Goal: Information Seeking & Learning: Find specific fact

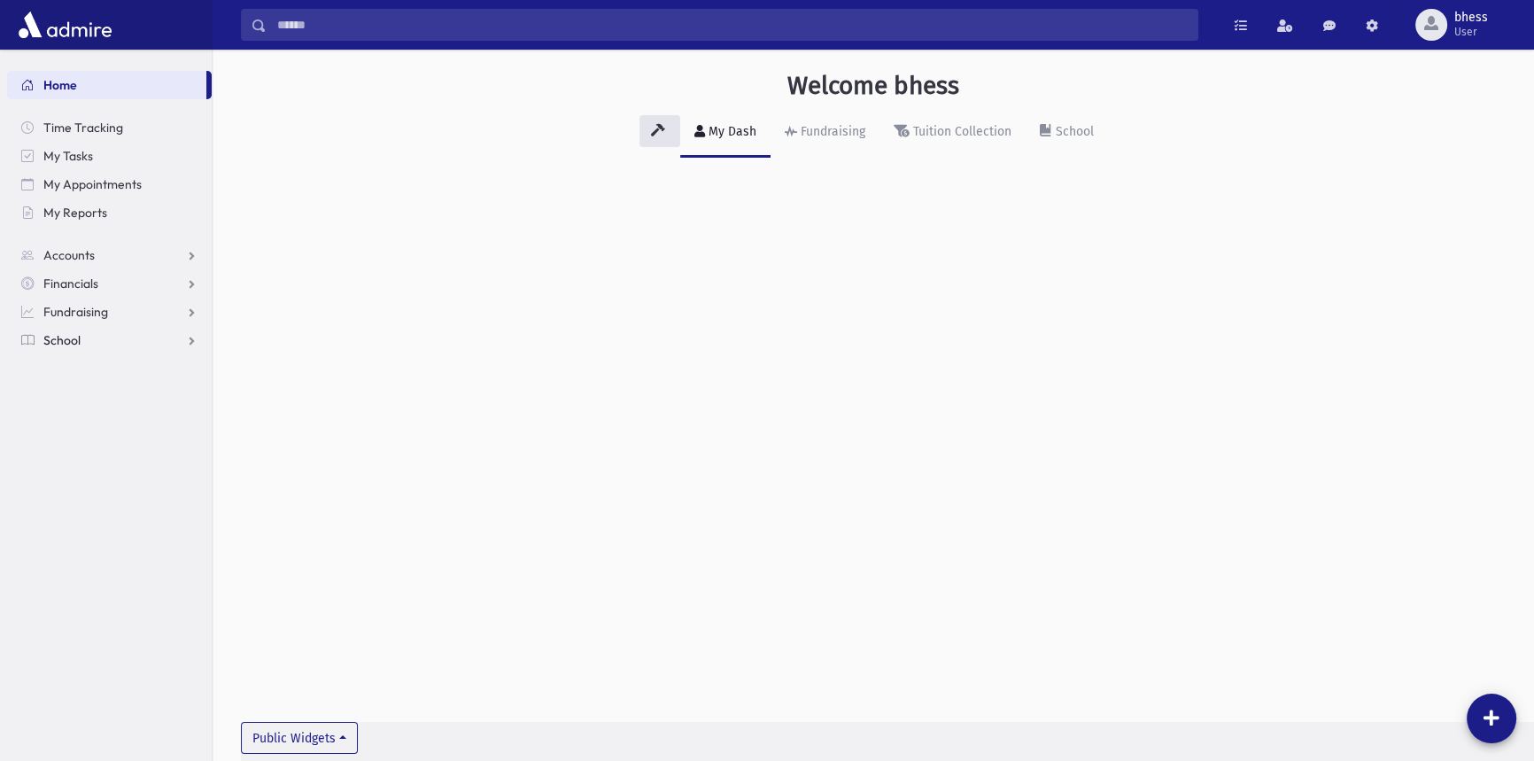
click at [124, 329] on link "School" at bounding box center [109, 340] width 205 height 28
click at [105, 370] on link "Students" at bounding box center [109, 368] width 205 height 28
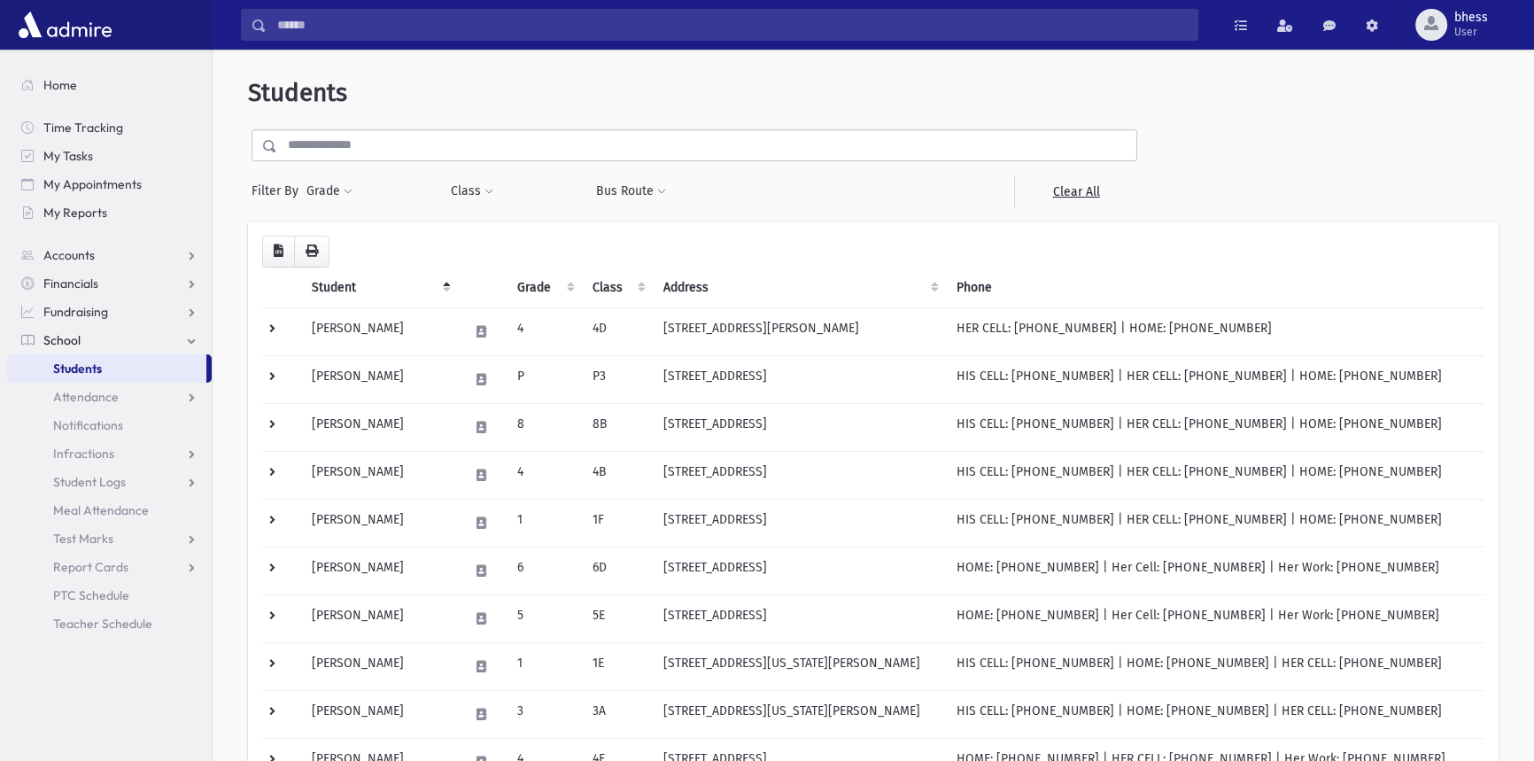
click at [361, 159] on input "text" at bounding box center [706, 145] width 859 height 32
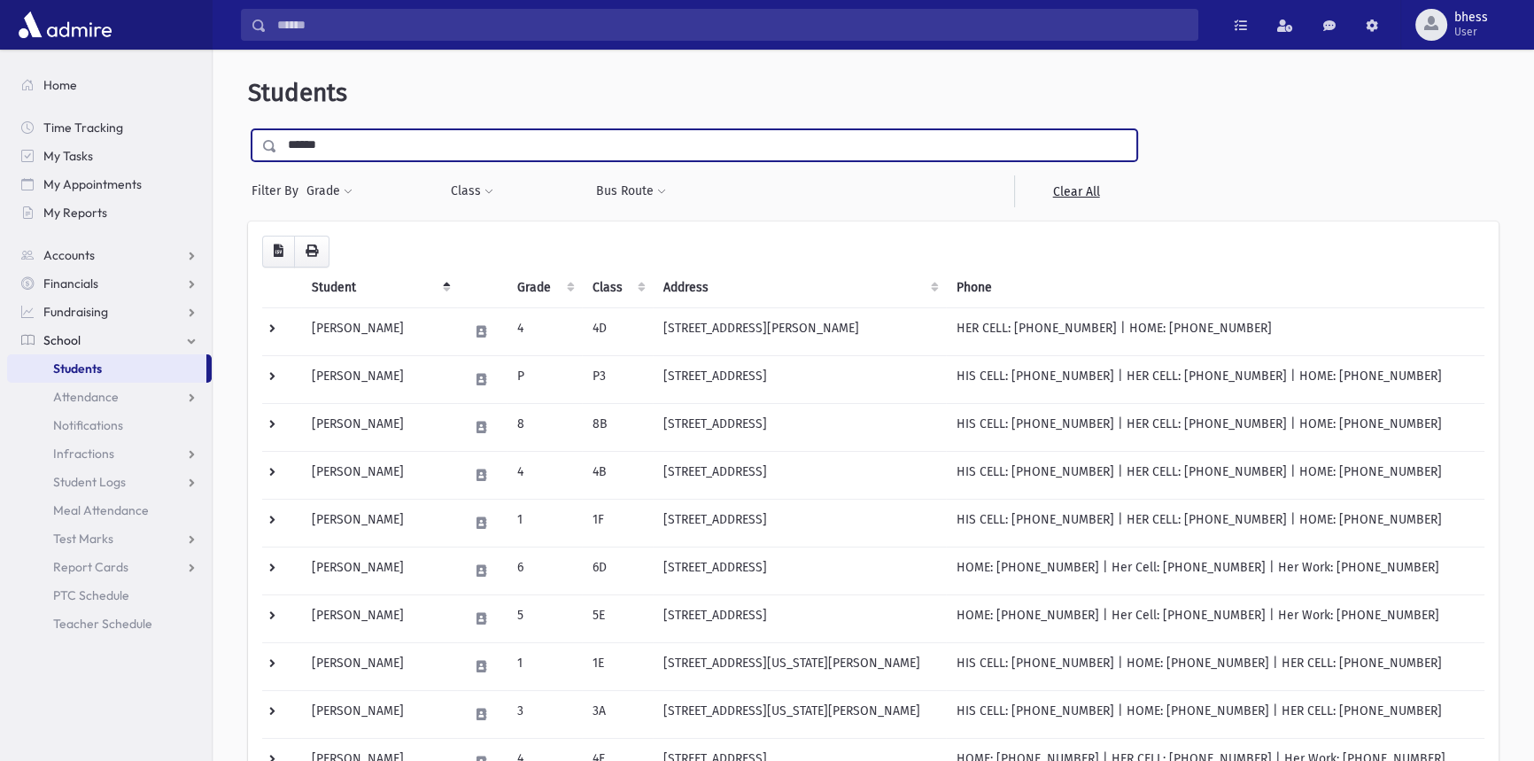
type input "******"
click at [248, 129] on input "submit" at bounding box center [273, 141] width 50 height 24
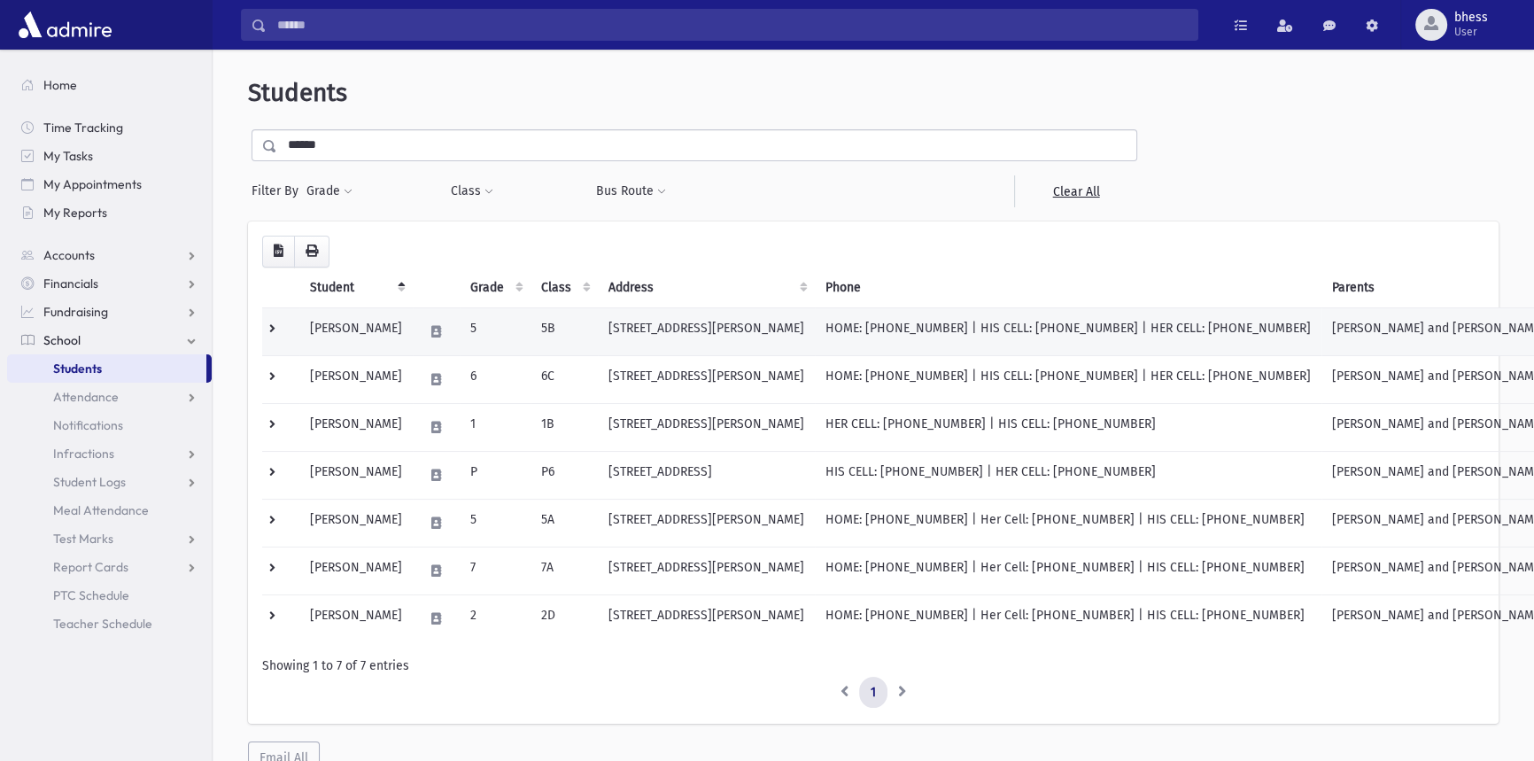
click at [792, 335] on td "[STREET_ADDRESS][PERSON_NAME]" at bounding box center [706, 331] width 217 height 48
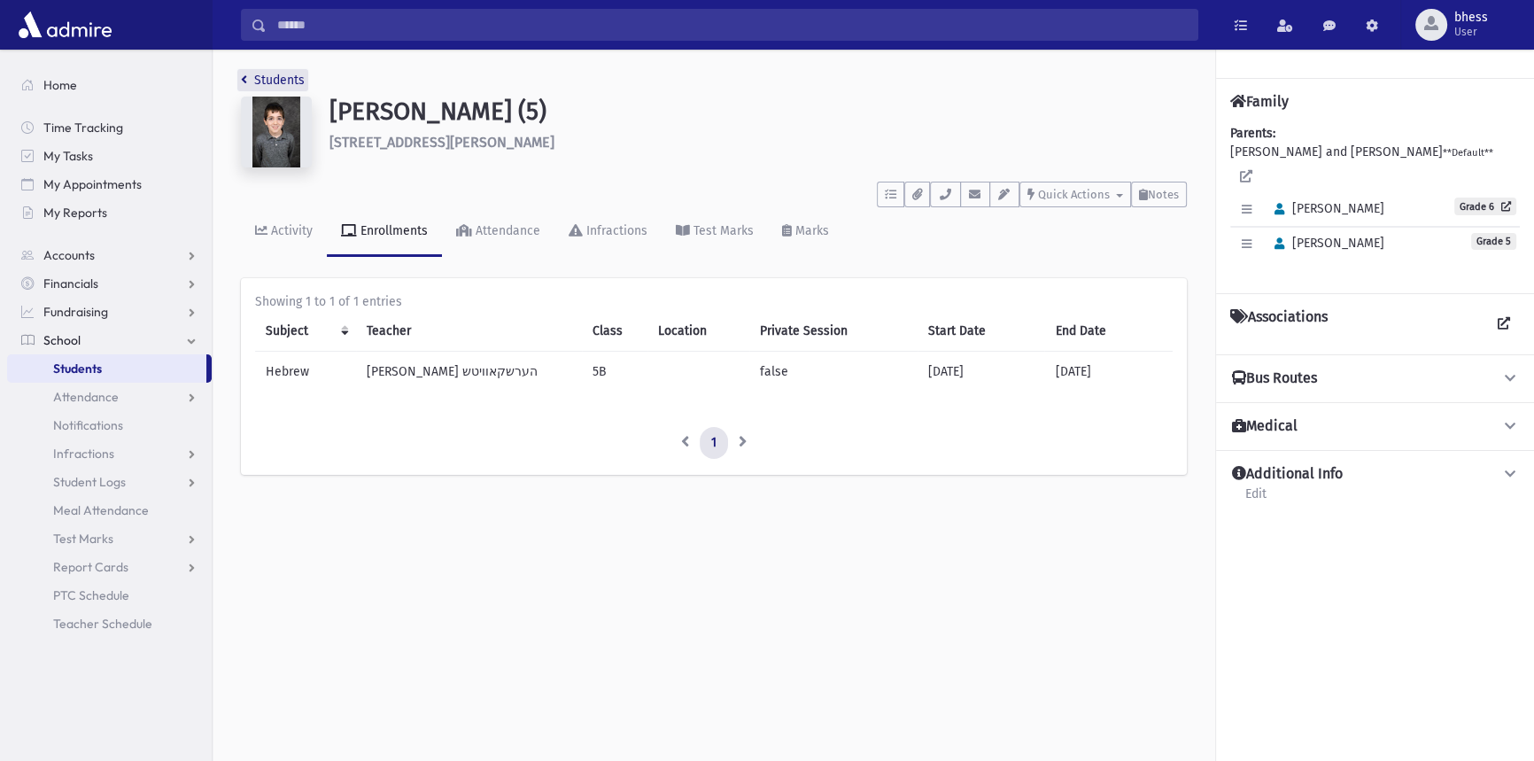
click at [252, 84] on link "Students" at bounding box center [273, 80] width 64 height 15
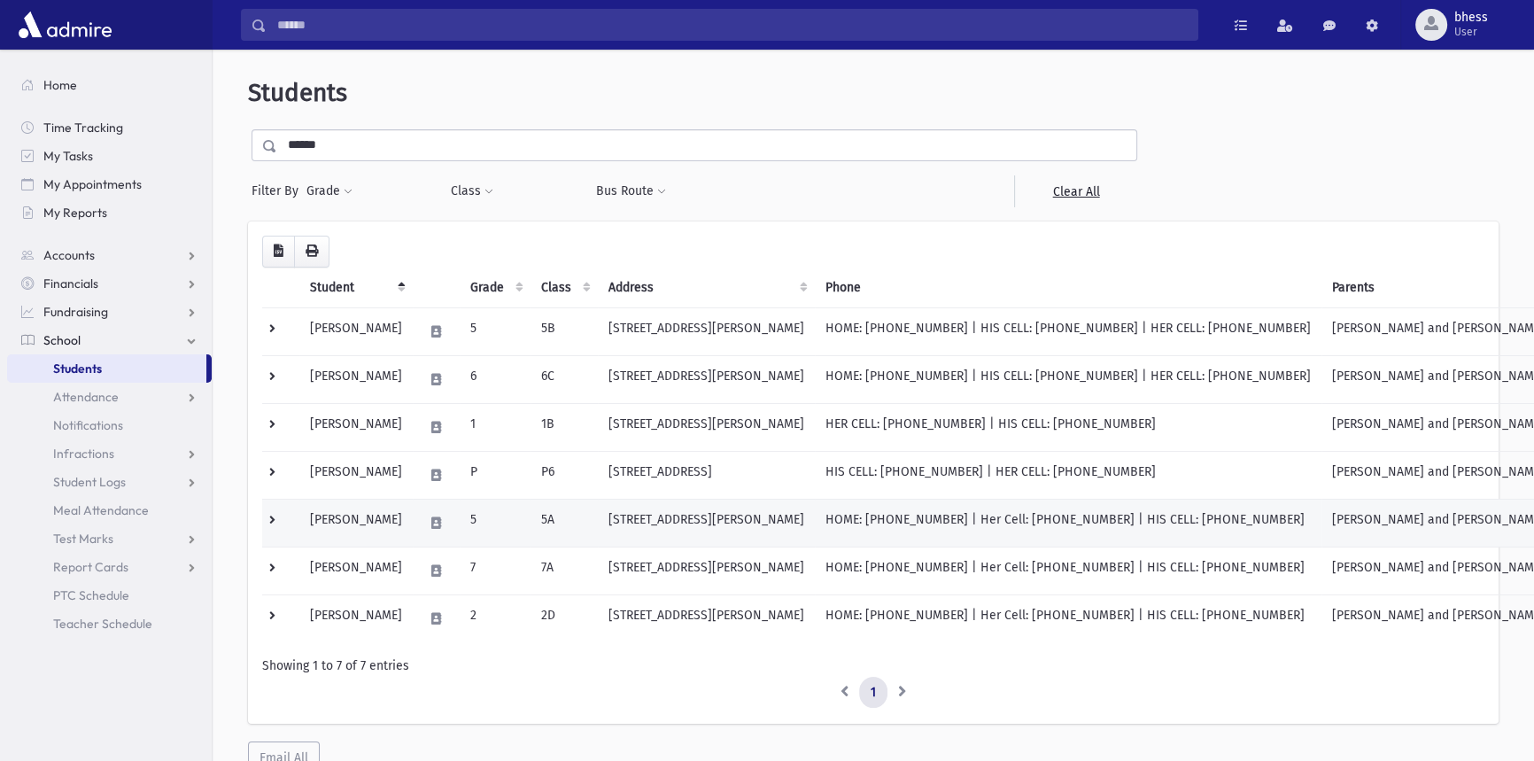
click at [756, 536] on td "230 Carol Street Lakewood, NJ 08701" at bounding box center [706, 523] width 217 height 48
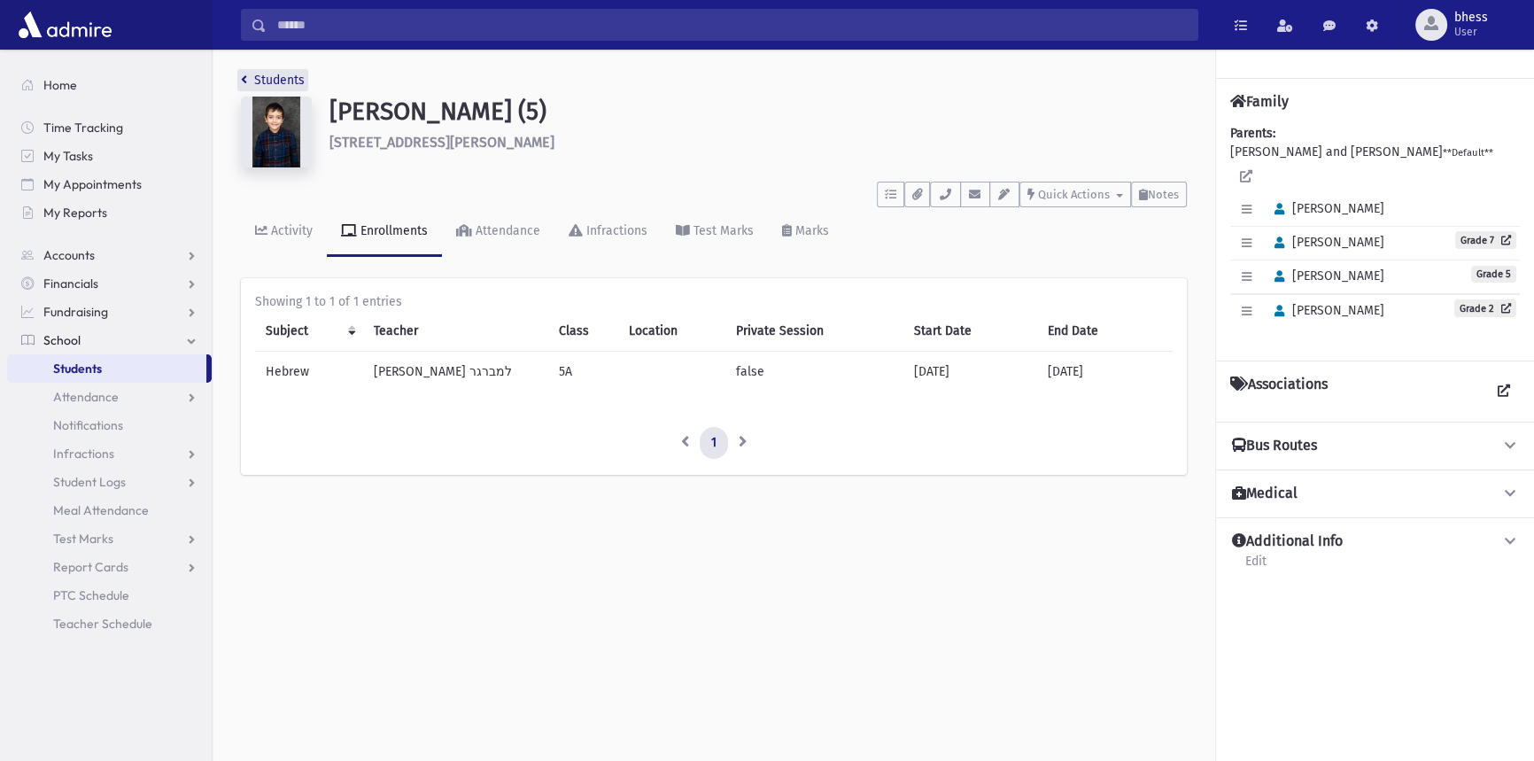
click at [283, 79] on link "Students" at bounding box center [273, 80] width 64 height 15
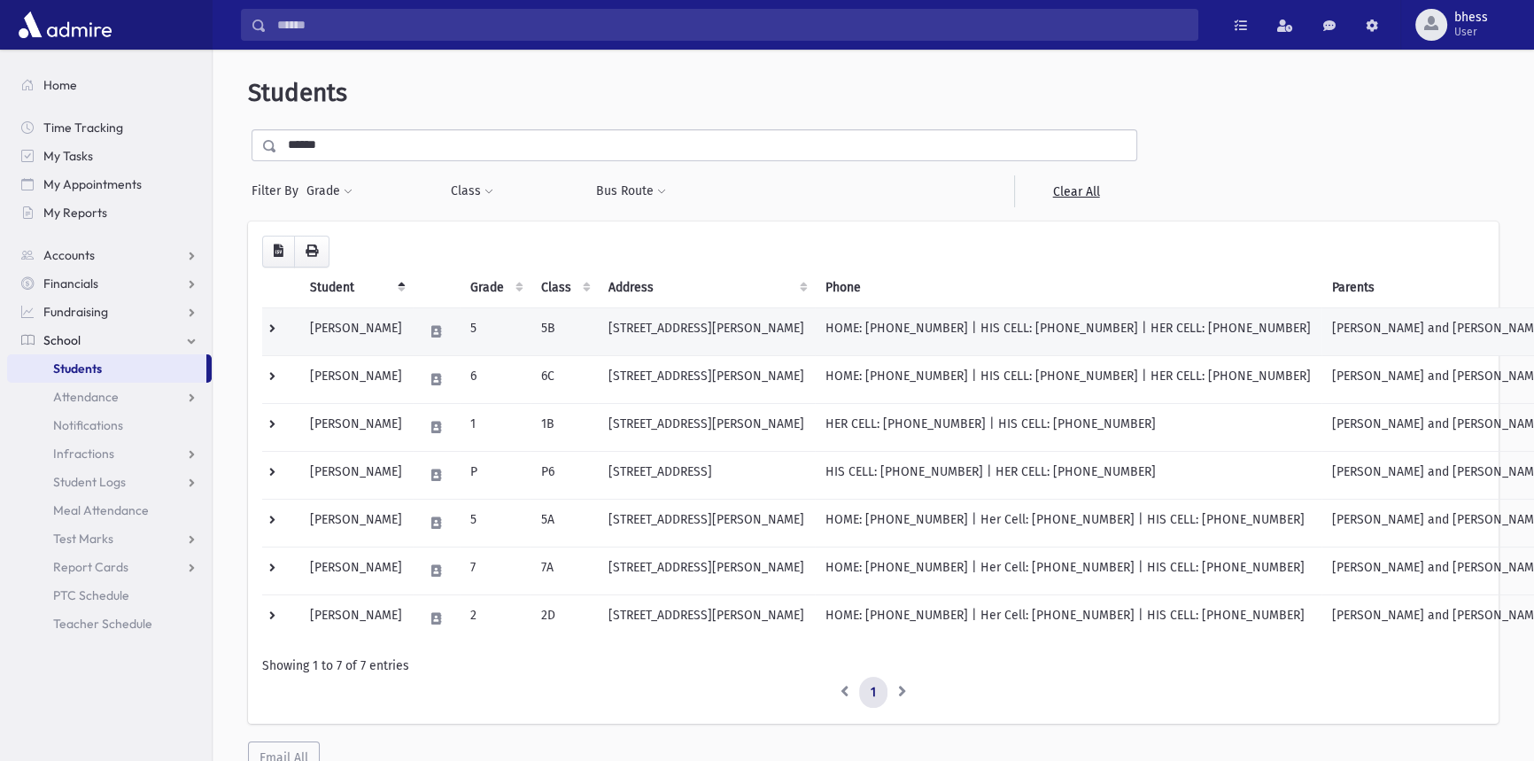
click at [713, 343] on td "133 Liberty Dr Lakewood, NJ 08701" at bounding box center [706, 331] width 217 height 48
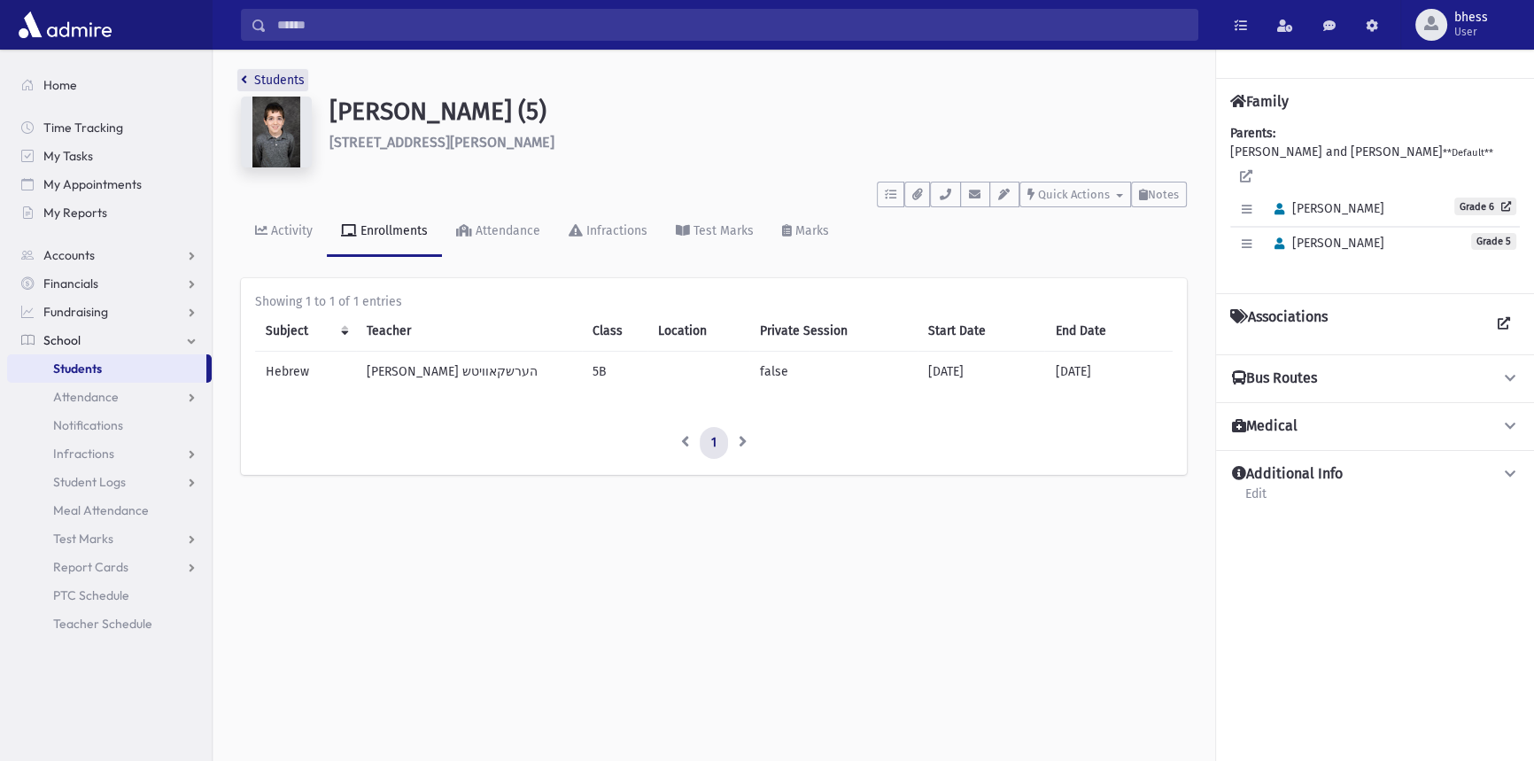
click at [289, 73] on link "Students" at bounding box center [273, 80] width 64 height 15
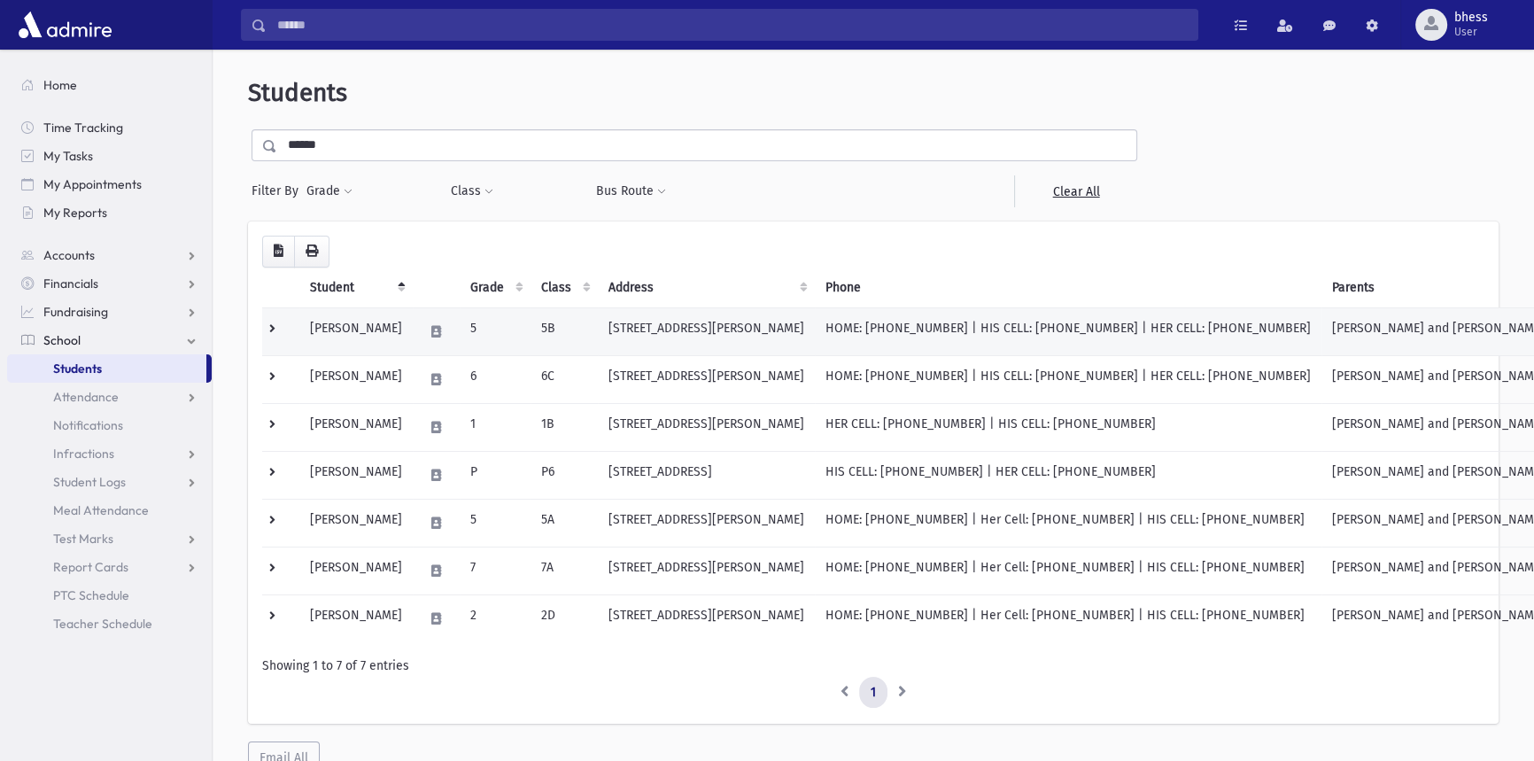
click at [922, 352] on td "HOME: [PHONE_NUMBER] | HIS CELL: [PHONE_NUMBER] | HER CELL: [PHONE_NUMBER]" at bounding box center [1068, 331] width 507 height 48
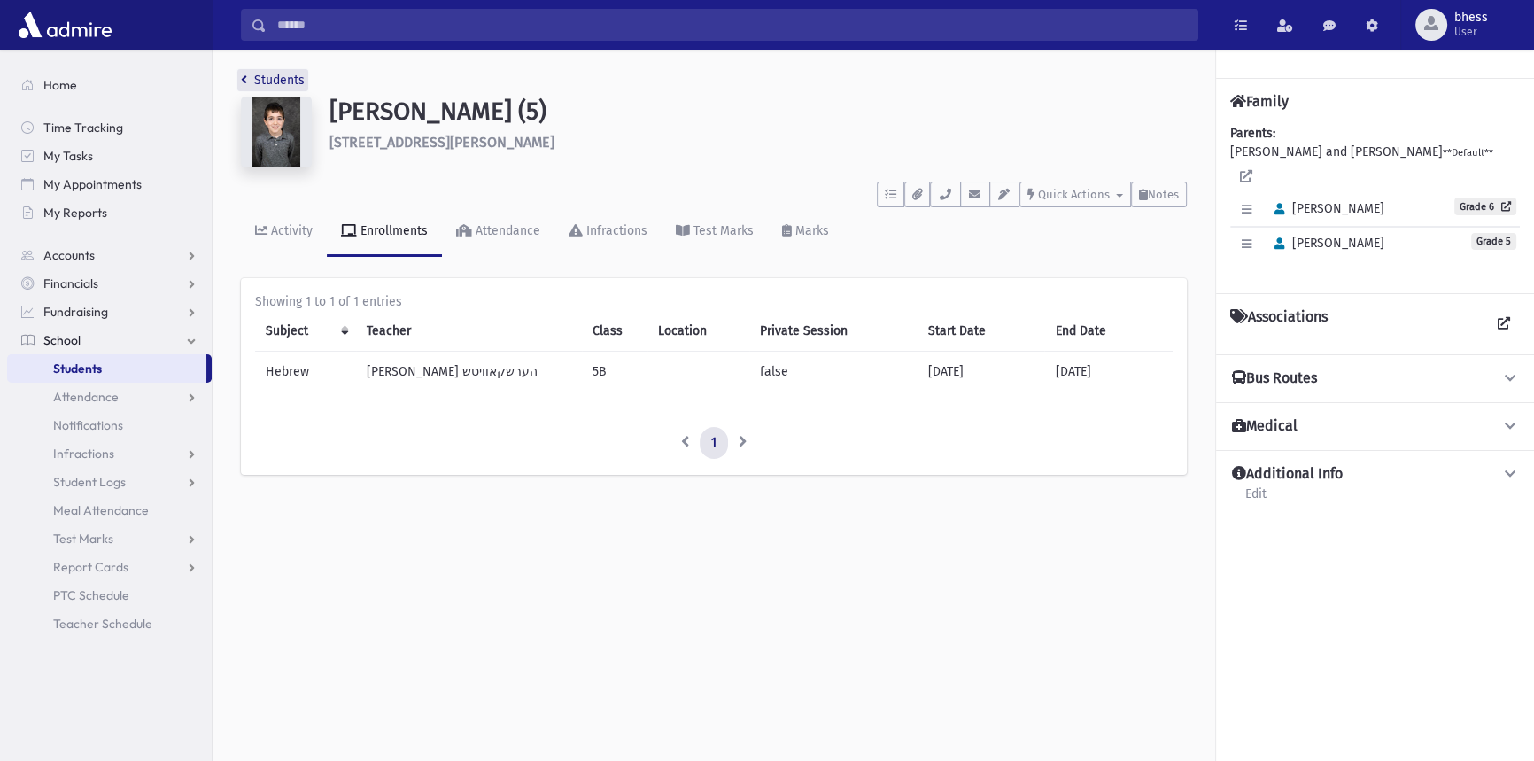
click at [243, 75] on icon "breadcrumb" at bounding box center [244, 80] width 6 height 12
